Goal: Check status: Check status

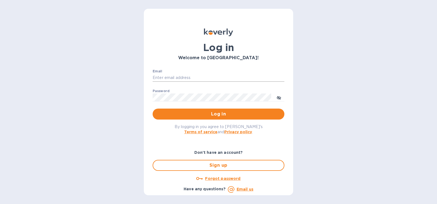
type input "[PERSON_NAME][EMAIL_ADDRESS][PERSON_NAME][DOMAIN_NAME]"
click at [216, 79] on input "[PERSON_NAME][EMAIL_ADDRESS][PERSON_NAME][DOMAIN_NAME]" at bounding box center [218, 78] width 132 height 8
click at [273, 111] on button "Log in" at bounding box center [218, 114] width 132 height 11
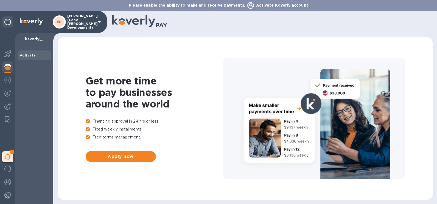
click at [97, 21] on icon at bounding box center [99, 22] width 7 height 7
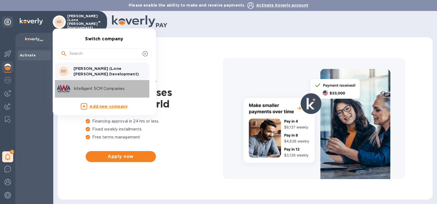
click at [97, 87] on p "Intelligent SCM Companies" at bounding box center [107, 89] width 69 height 6
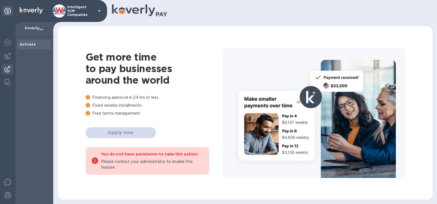
click at [10, 66] on img at bounding box center [7, 69] width 7 height 7
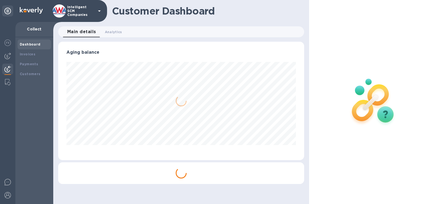
scroll to position [118, 246]
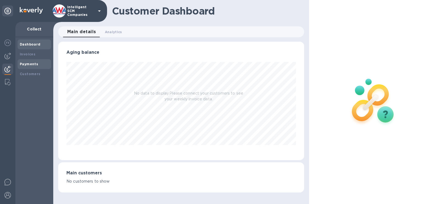
click at [35, 66] on b "Payments" at bounding box center [29, 64] width 18 height 4
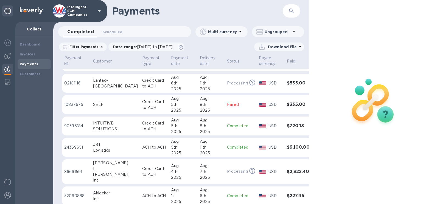
scroll to position [302, 0]
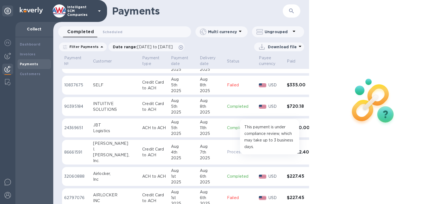
click at [249, 152] on icon at bounding box center [252, 152] width 6 height 6
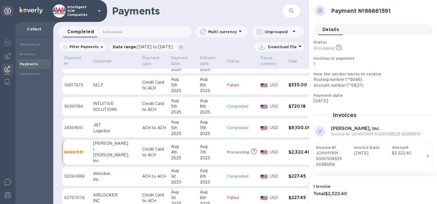
click at [202, 150] on div "7th" at bounding box center [211, 152] width 23 height 6
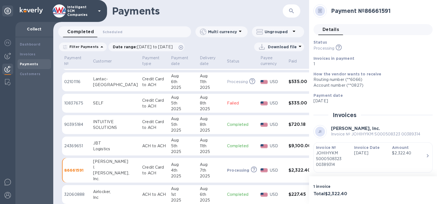
scroll to position [329, 0]
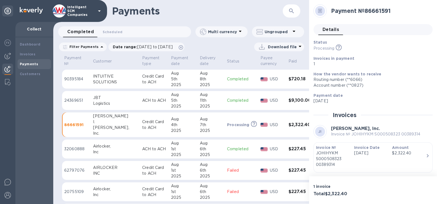
click at [427, 156] on icon "button" at bounding box center [427, 155] width 7 height 7
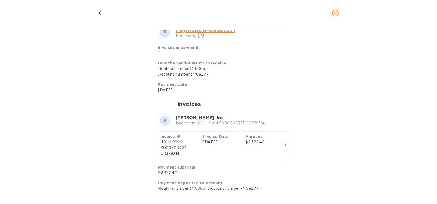
scroll to position [204, 0]
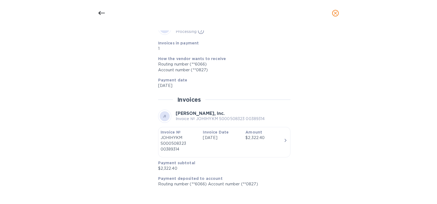
click at [96, 12] on div at bounding box center [101, 13] width 13 height 13
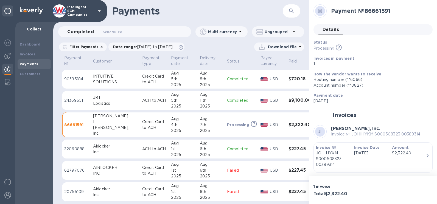
scroll to position [191, 0]
click at [227, 126] on p "Processing" at bounding box center [238, 124] width 22 height 5
click at [251, 124] on icon at bounding box center [254, 124] width 6 height 6
click at [251, 123] on icon at bounding box center [254, 124] width 6 height 6
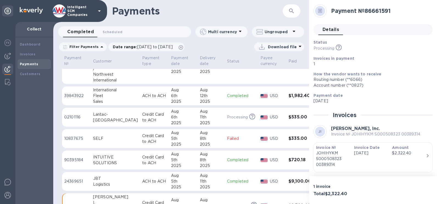
scroll to position [219, 0]
